Goal: Information Seeking & Learning: Find specific fact

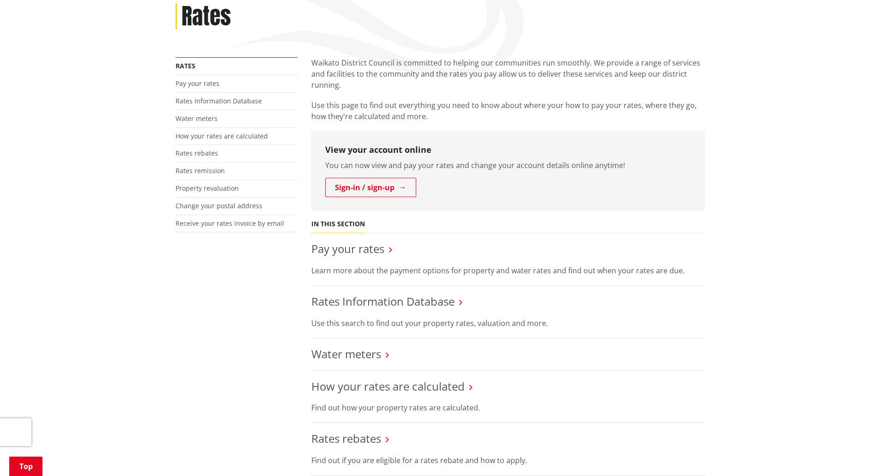
scroll to position [185, 0]
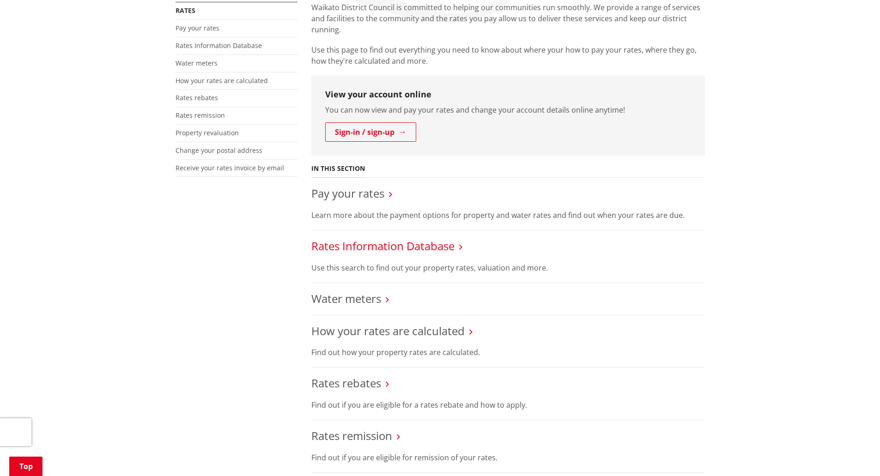
click at [429, 241] on link "Rates Information Database" at bounding box center [382, 245] width 143 height 15
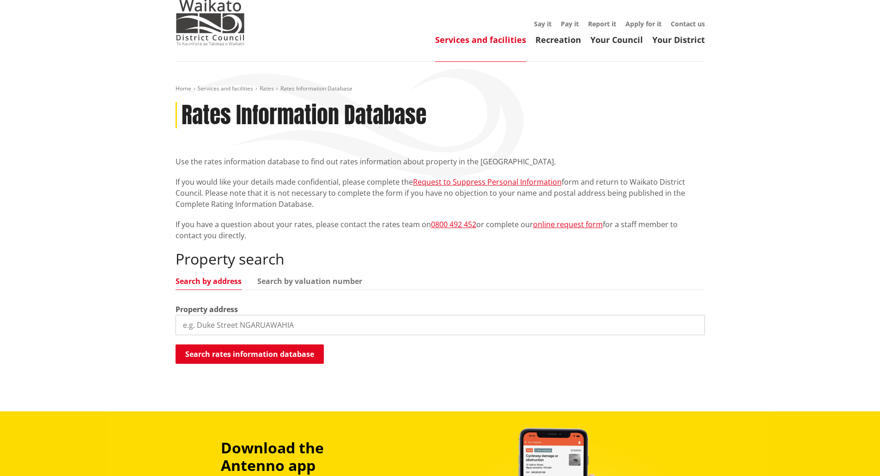
scroll to position [46, 0]
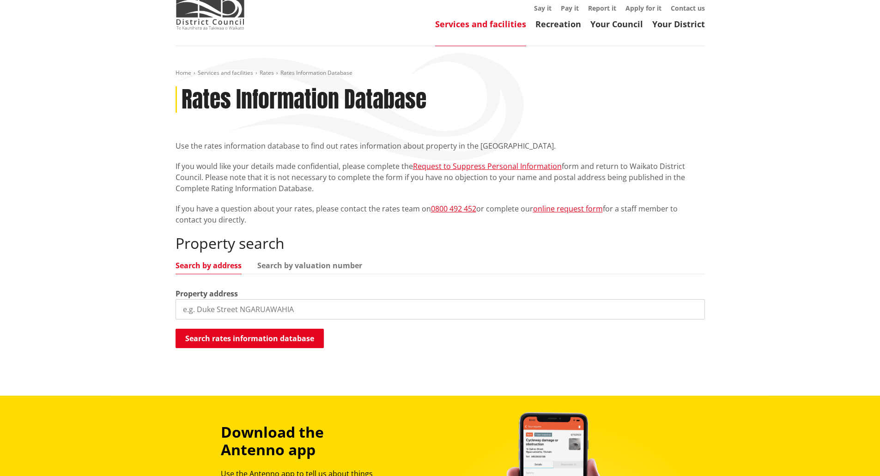
click at [262, 307] on input "search" at bounding box center [439, 309] width 529 height 20
paste input "41 Wallis Street"
click at [253, 330] on button "Search rates information database" at bounding box center [249, 338] width 148 height 19
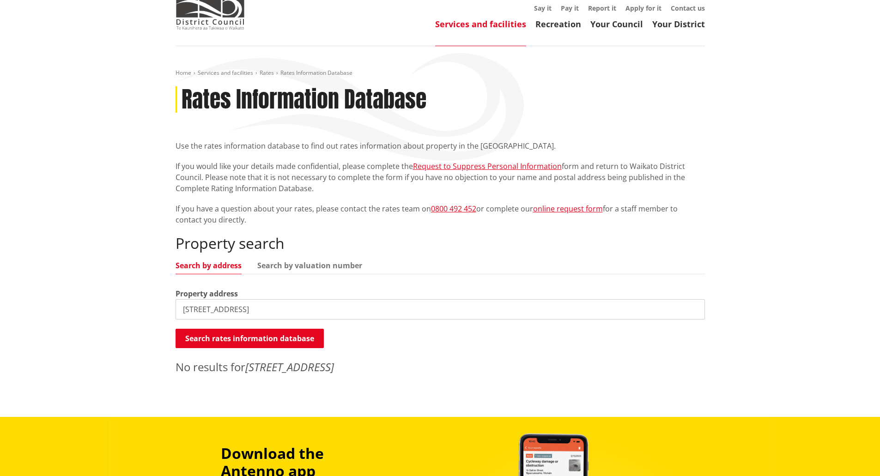
click at [190, 310] on input "41 Wallis Street" at bounding box center [439, 309] width 529 height 20
type input "41A Wallis Street"
click at [228, 336] on button "Search rates information database" at bounding box center [249, 338] width 148 height 19
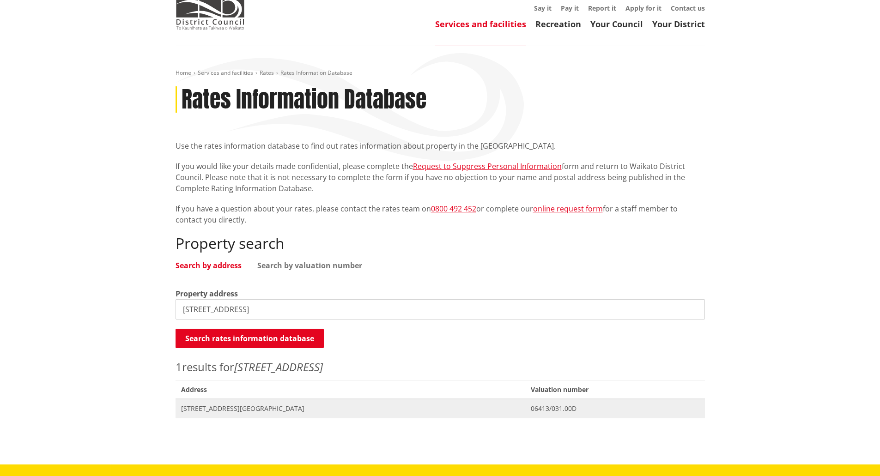
click at [272, 407] on span "41A Wallis Street RAGLAN" at bounding box center [350, 408] width 339 height 9
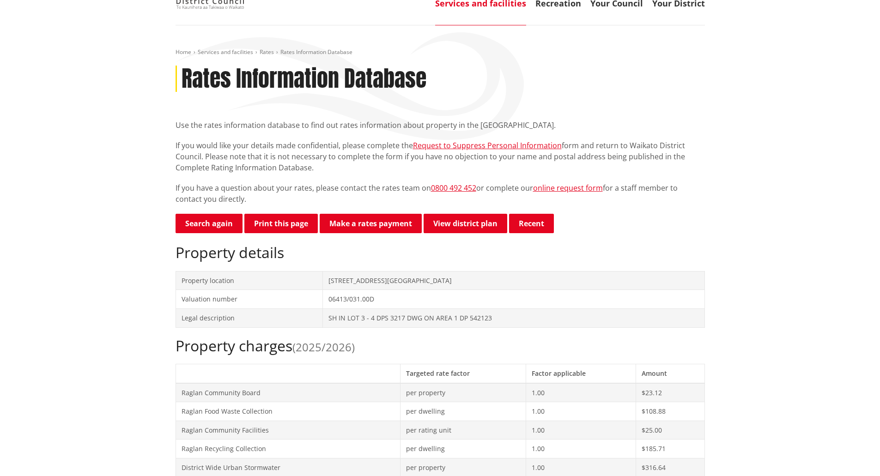
scroll to position [46, 0]
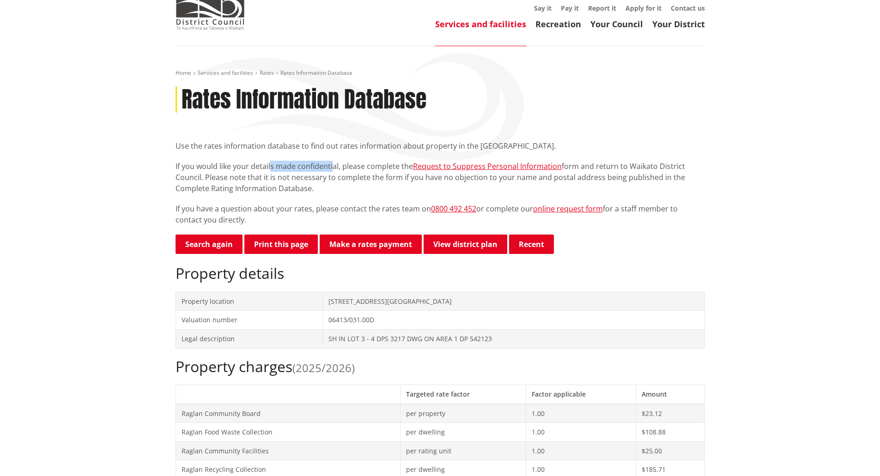
drag, startPoint x: 271, startPoint y: 165, endPoint x: 331, endPoint y: 165, distance: 60.0
click at [331, 165] on p "If you would like your details made confidential, please complete the Request t…" at bounding box center [439, 177] width 529 height 33
drag, startPoint x: 400, startPoint y: 165, endPoint x: 684, endPoint y: 216, distance: 288.0
click at [684, 216] on div "Use the rates information database to find out rates information about property…" at bounding box center [439, 182] width 529 height 85
click at [668, 218] on p "If you have a question about your rates, please contact the rates team on 0800 …" at bounding box center [439, 214] width 529 height 22
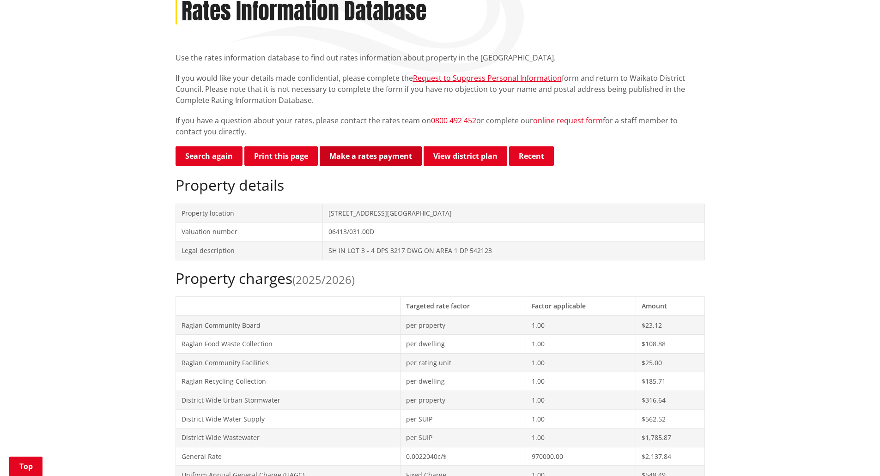
scroll to position [139, 0]
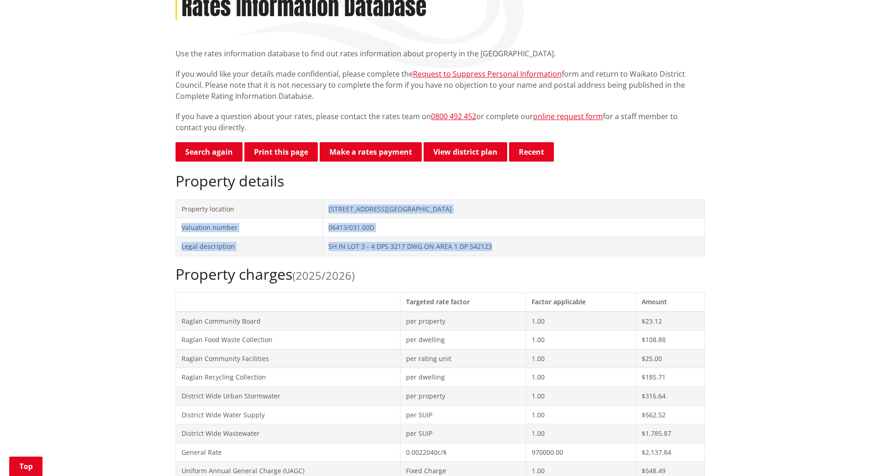
drag, startPoint x: 321, startPoint y: 211, endPoint x: 563, endPoint y: 268, distance: 248.7
click at [501, 247] on tbody "Property location 41A Wallis Street RAGLAN Valuation number 06413/031.00D Legal…" at bounding box center [439, 227] width 529 height 56
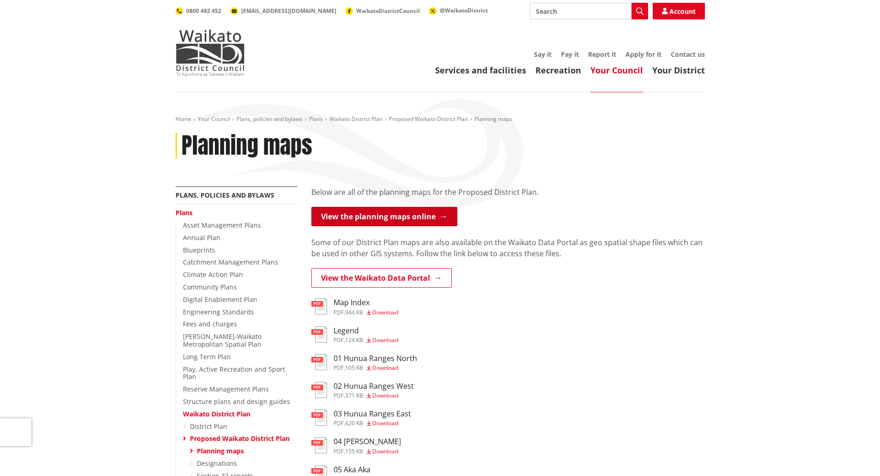
click at [428, 219] on link "View the planning maps online" at bounding box center [384, 216] width 146 height 19
